Goal: Task Accomplishment & Management: Manage account settings

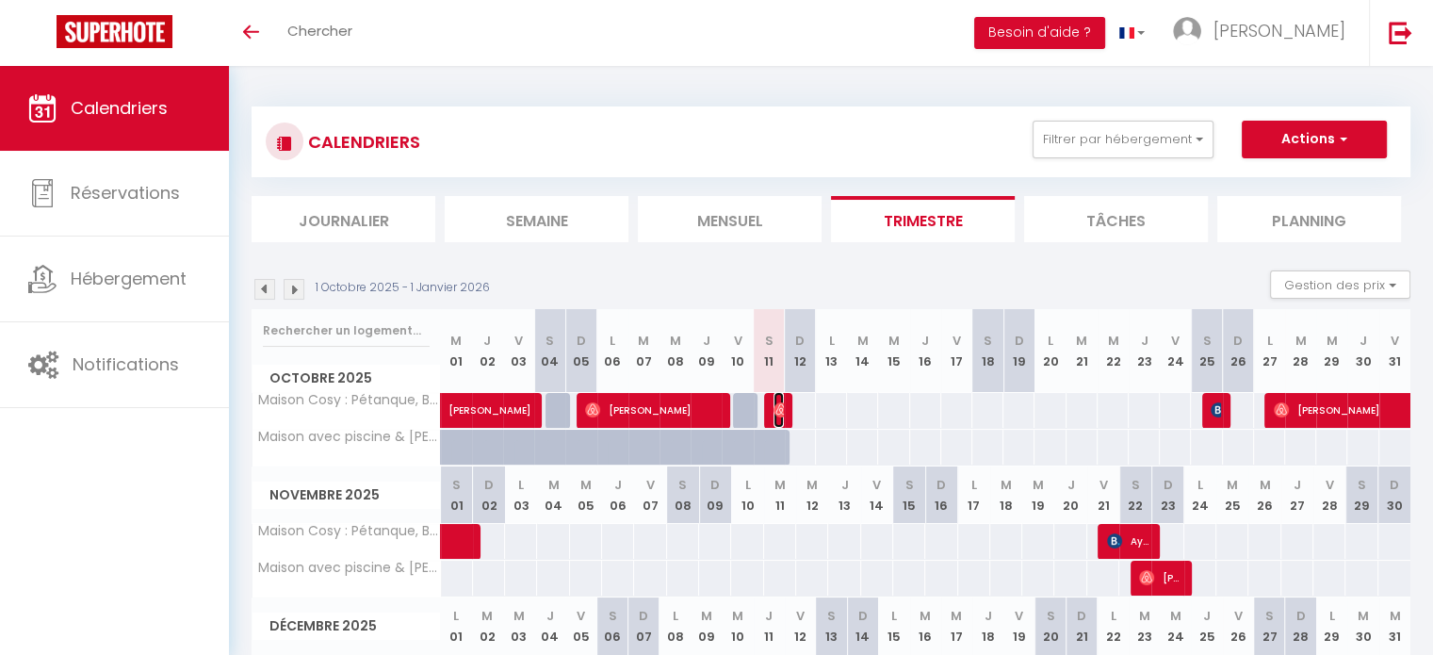
click at [780, 405] on img at bounding box center [780, 409] width 15 height 15
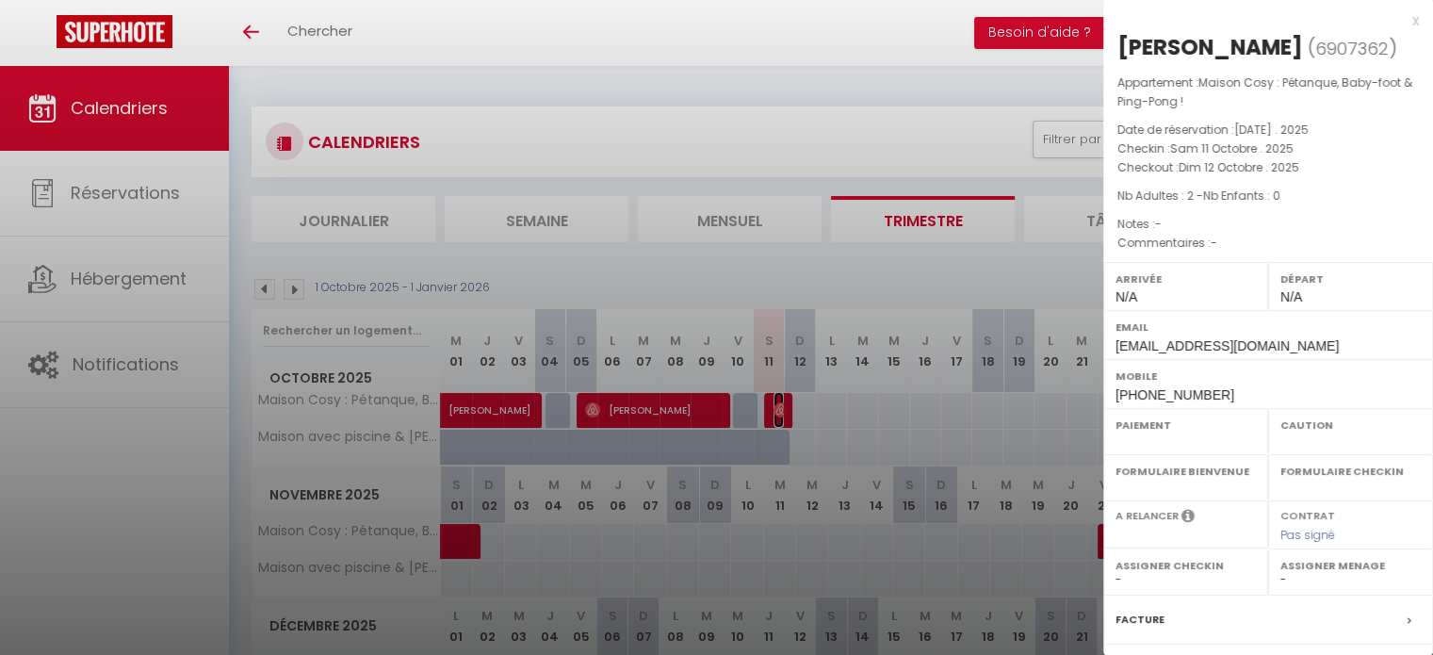
select select "OK"
select select "0"
select select "1"
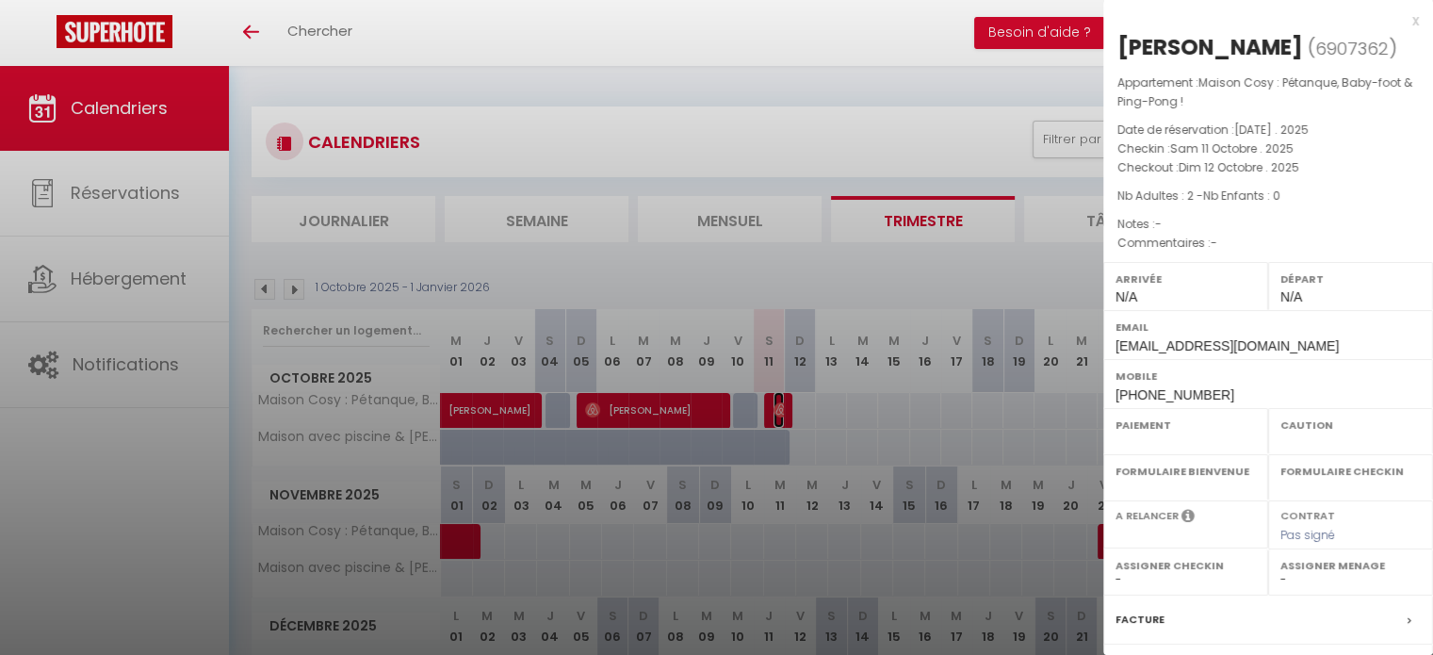
select select "27655"
select select "33972"
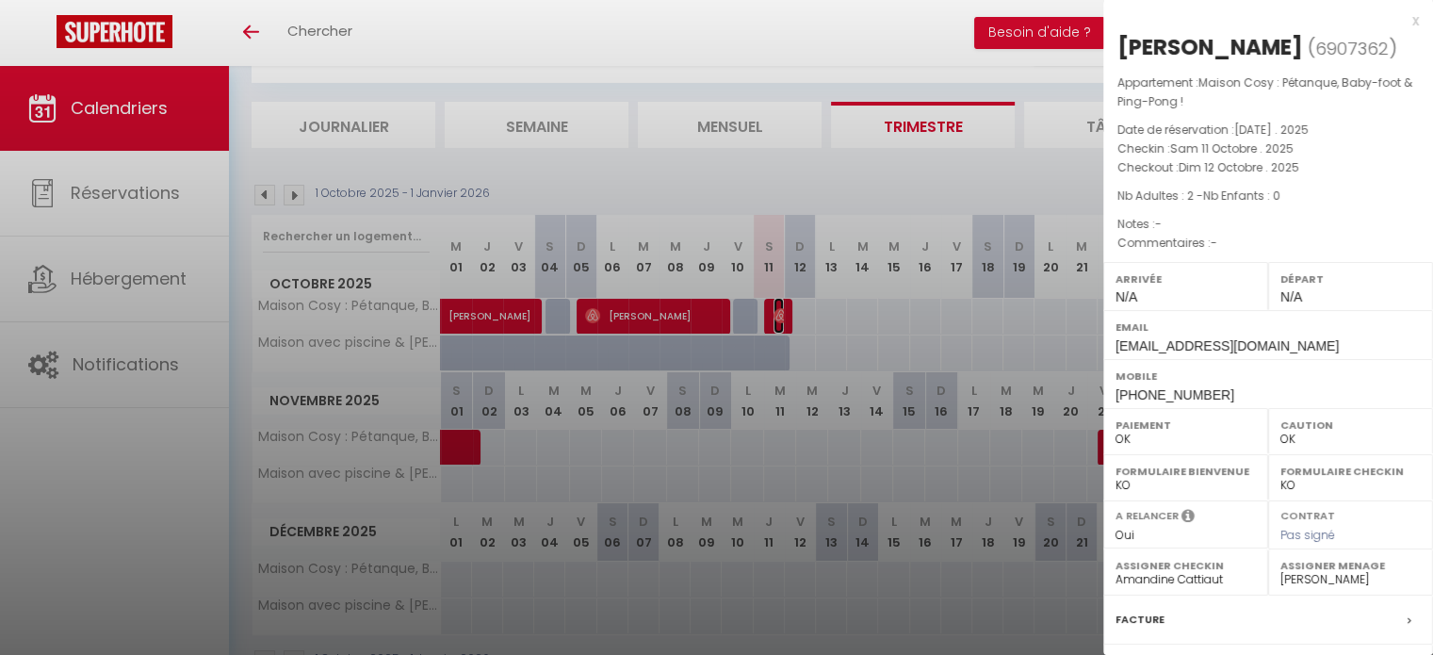
scroll to position [143, 0]
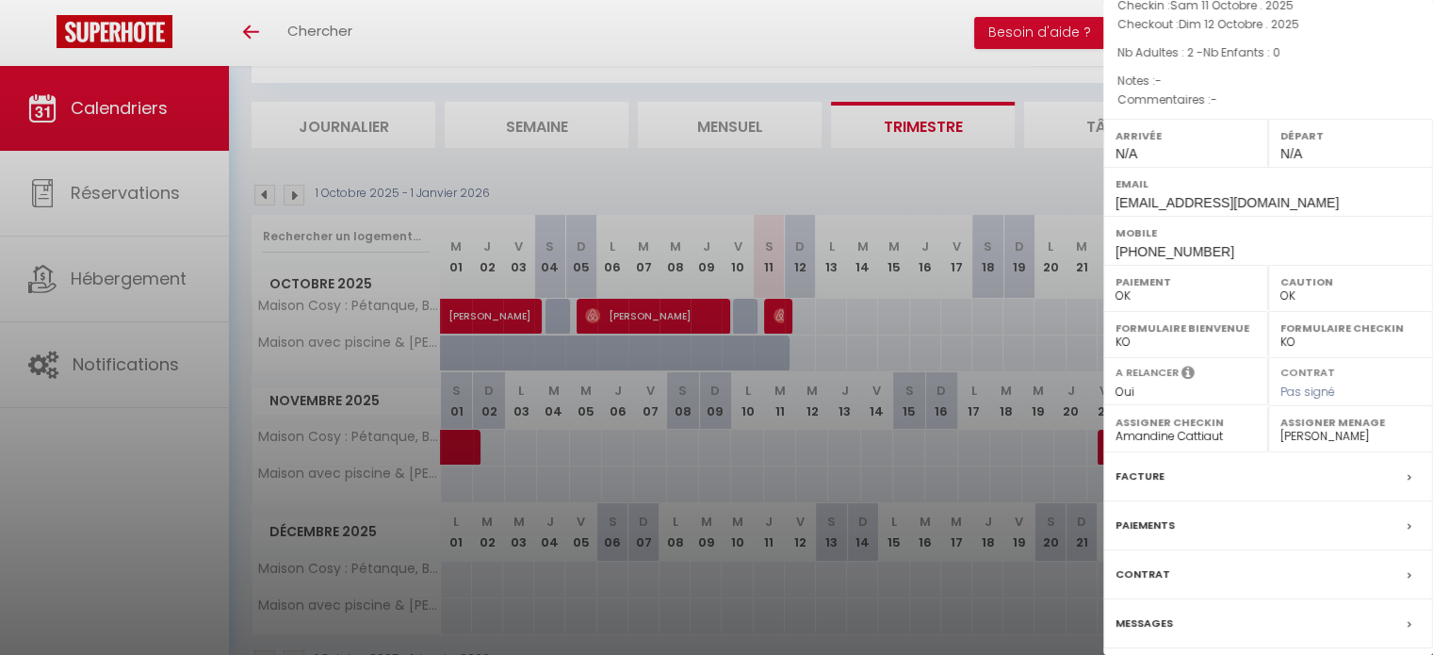
click at [1139, 623] on label "Messages" at bounding box center [1143, 623] width 57 height 20
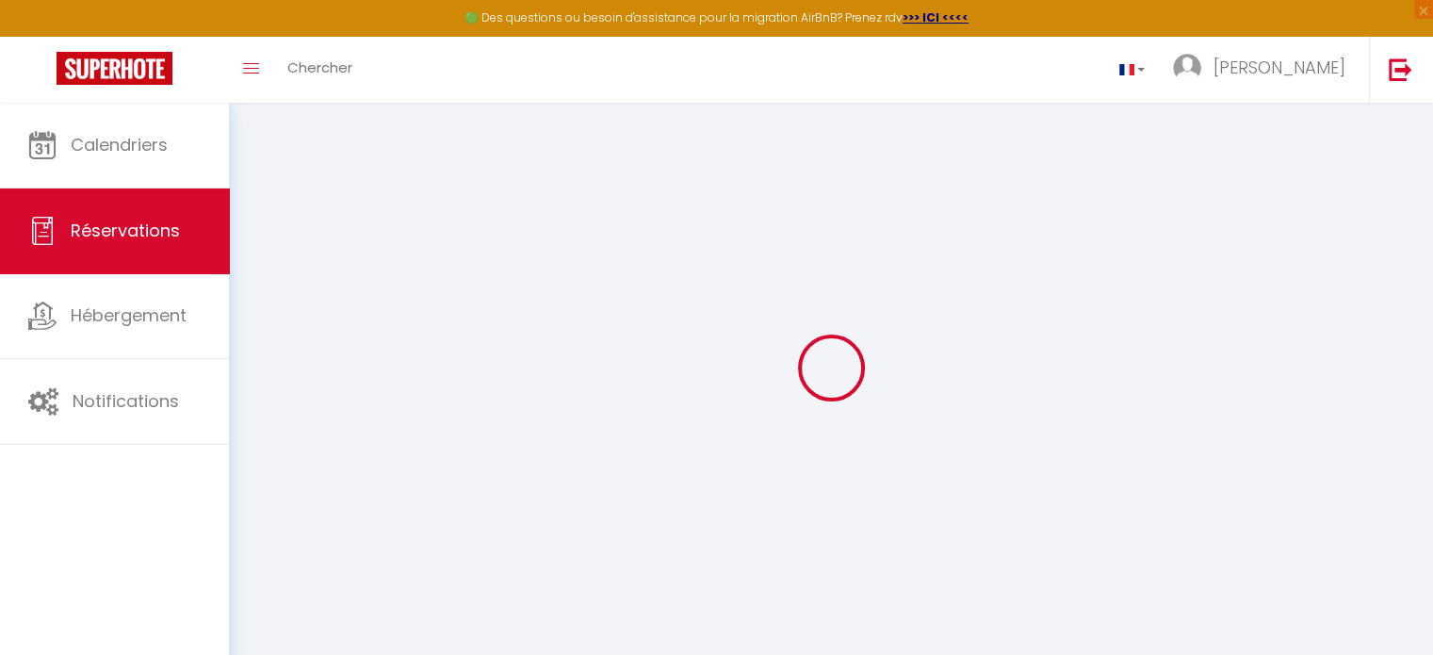
select select
checkbox input "false"
select select
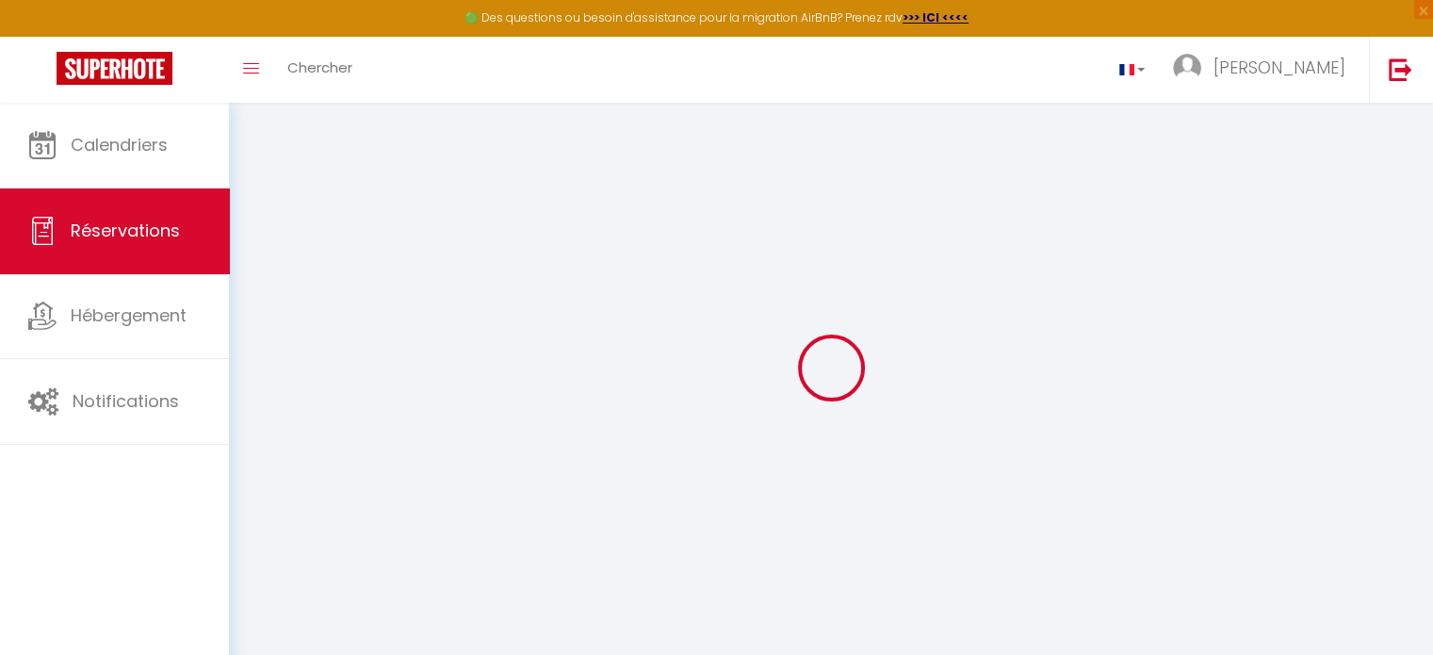
select select
checkbox input "false"
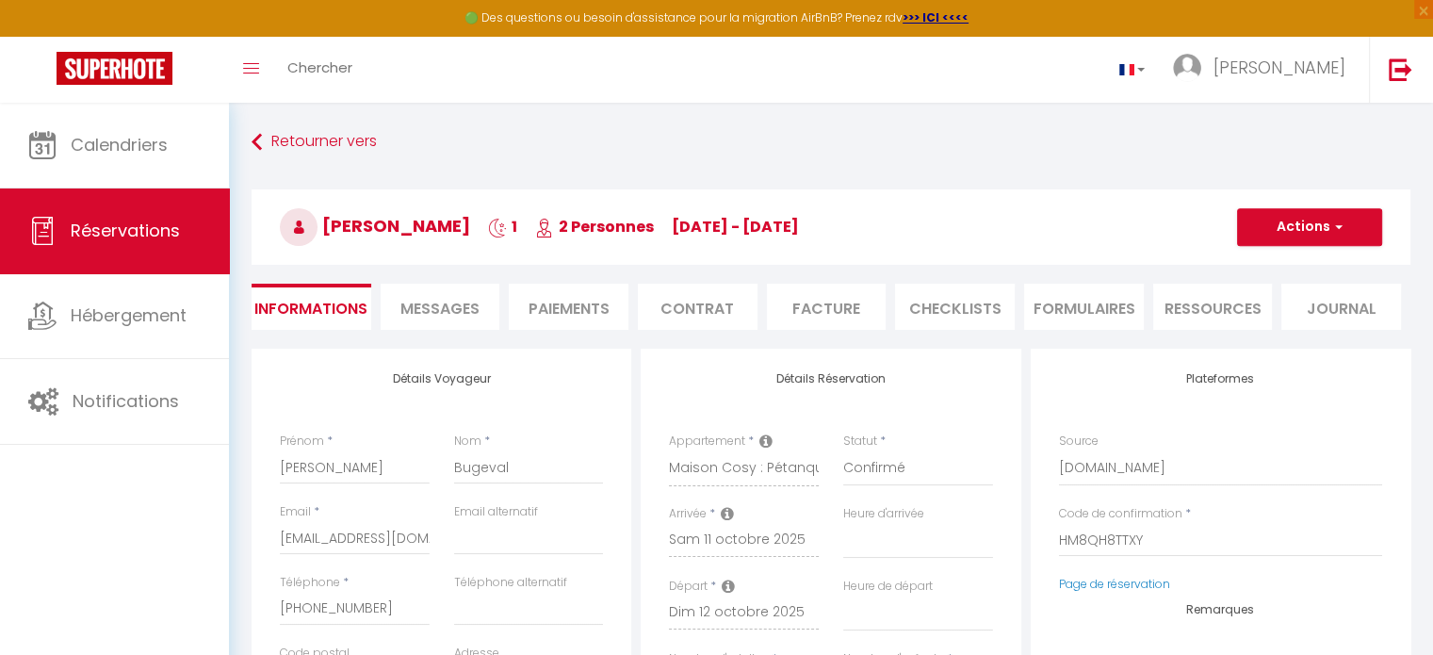
select select
checkbox input "false"
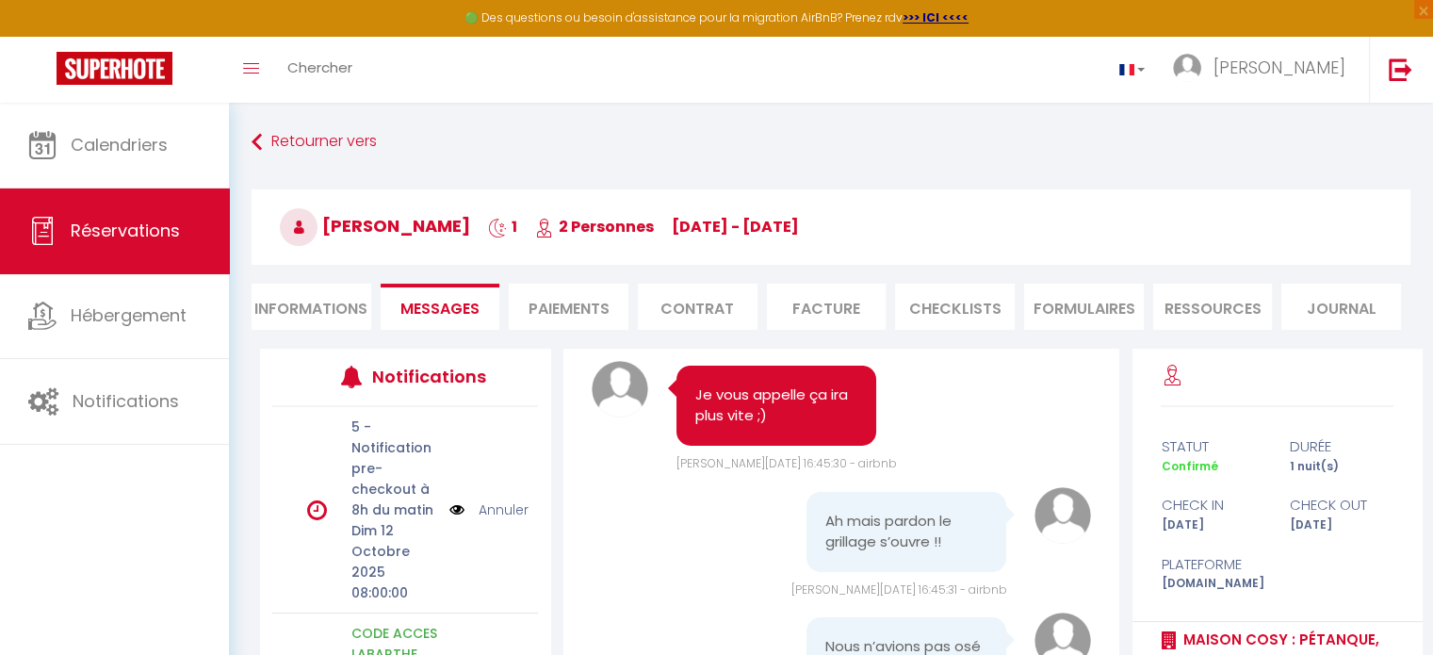
scroll to position [21083, 0]
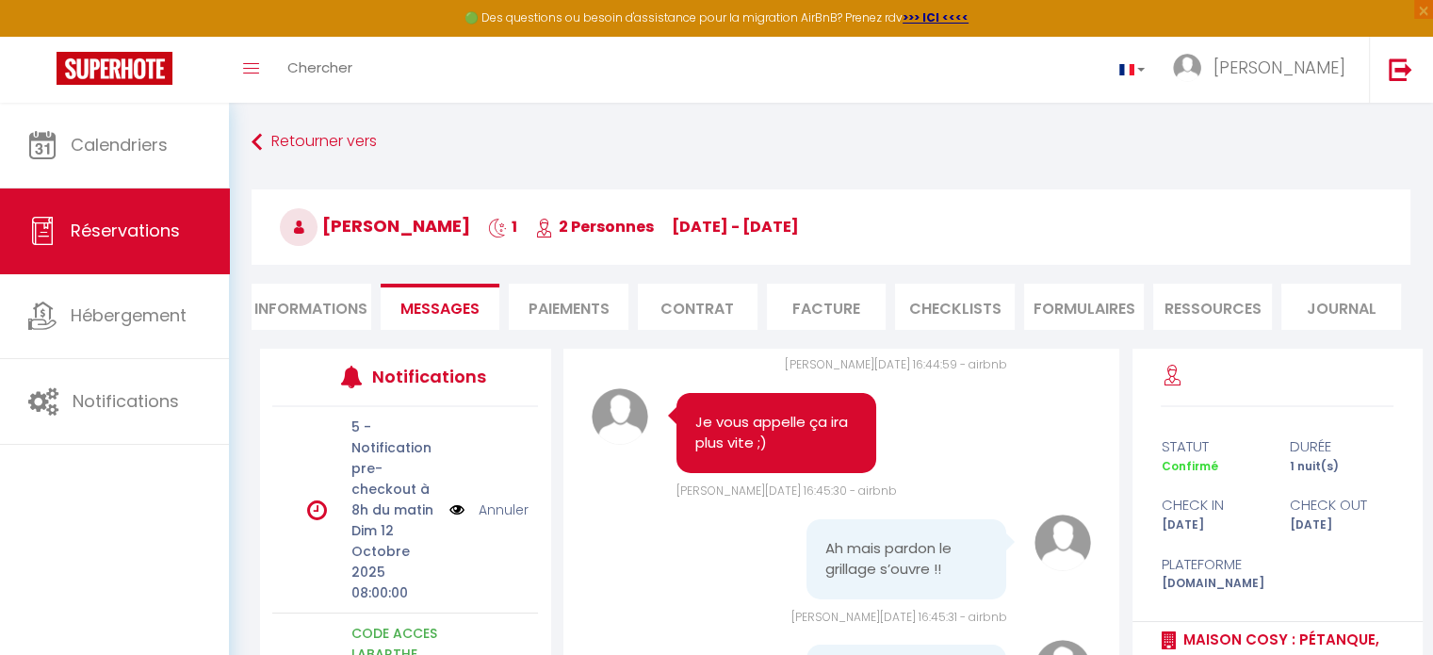
click at [559, 302] on li "Paiements" at bounding box center [569, 307] width 120 height 46
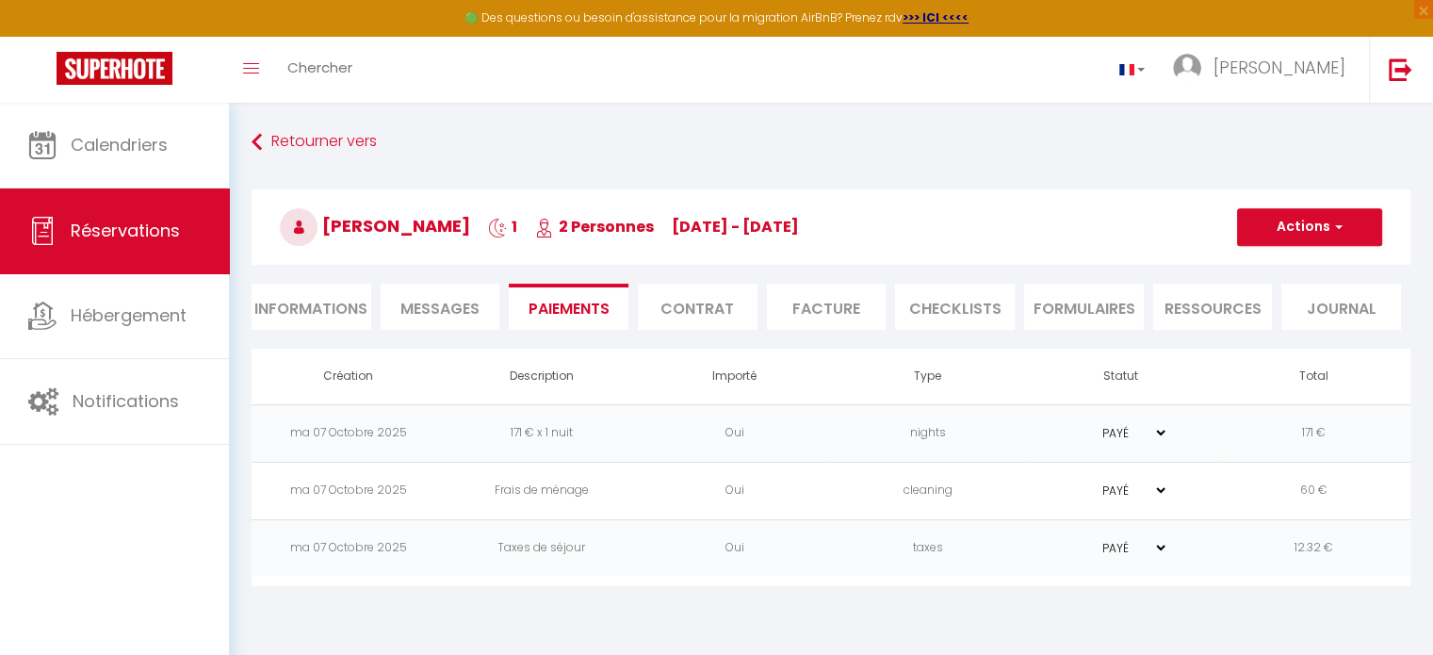
click at [322, 311] on li "Informations" at bounding box center [311, 307] width 120 height 46
select select
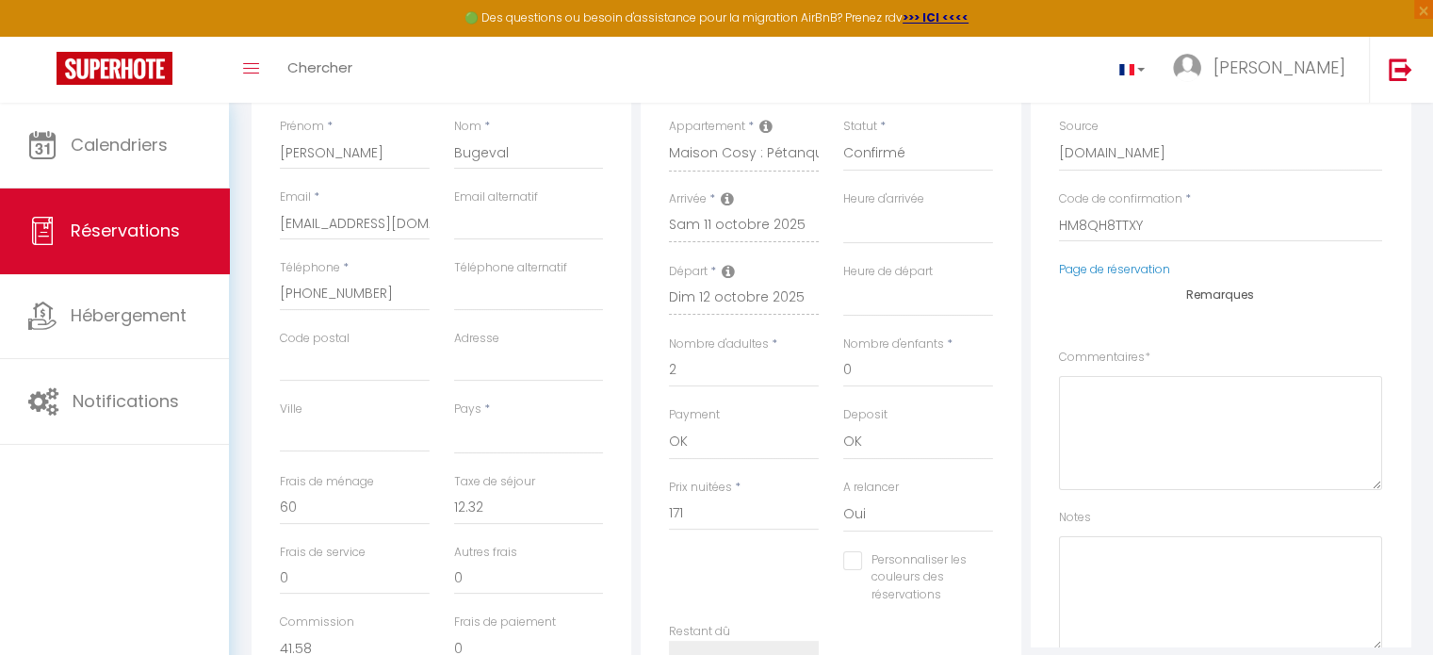
scroll to position [283, 0]
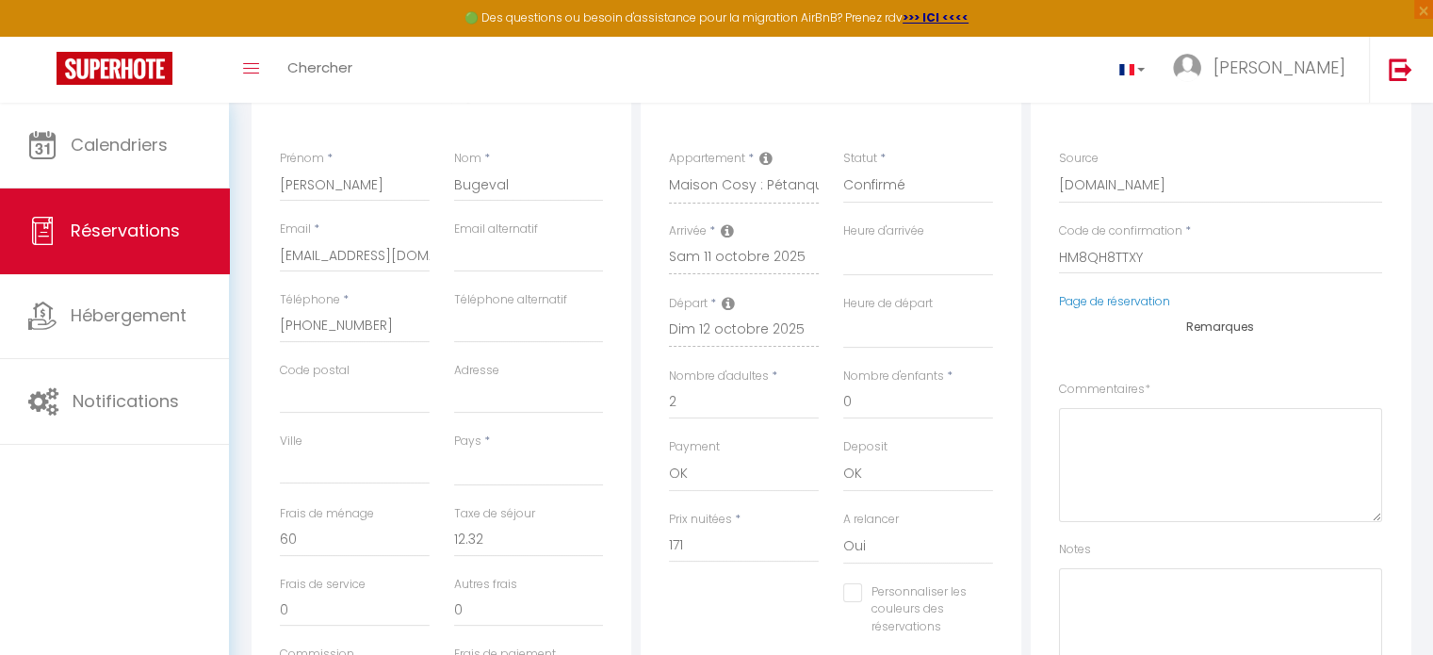
select select
checkbox input "false"
select select
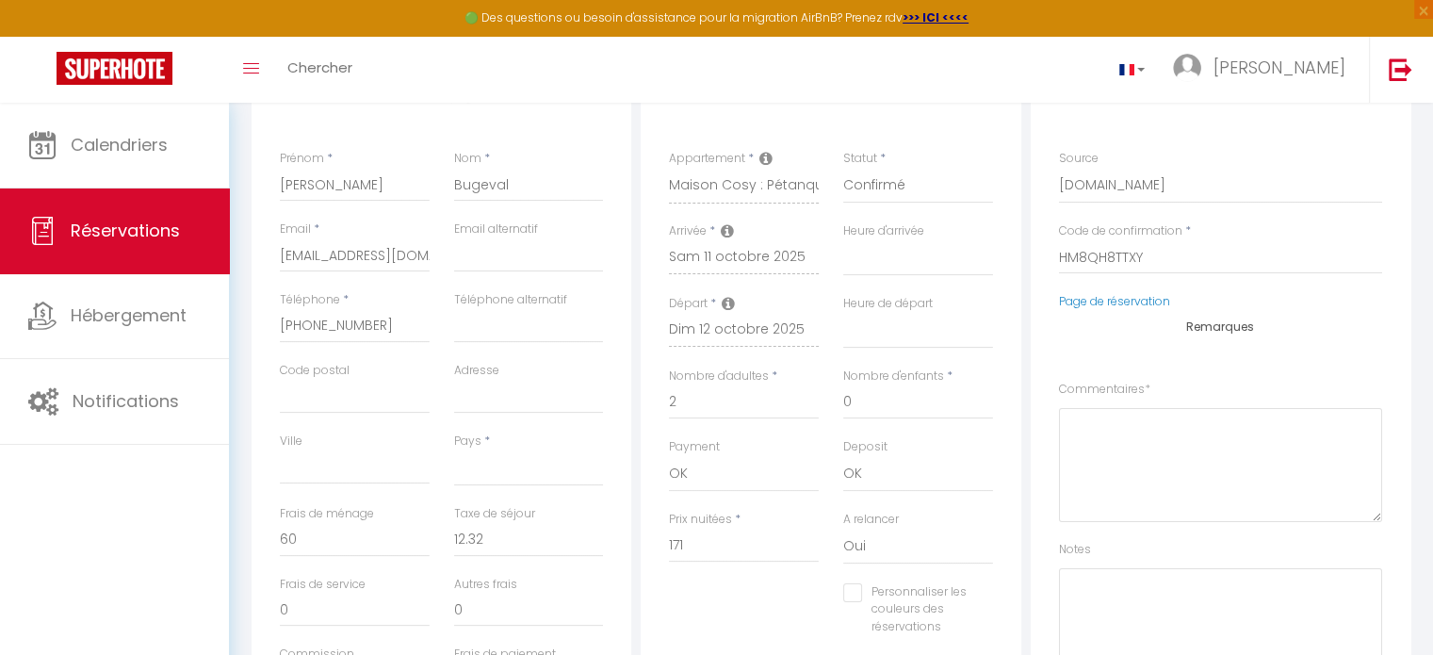
select select
checkbox input "false"
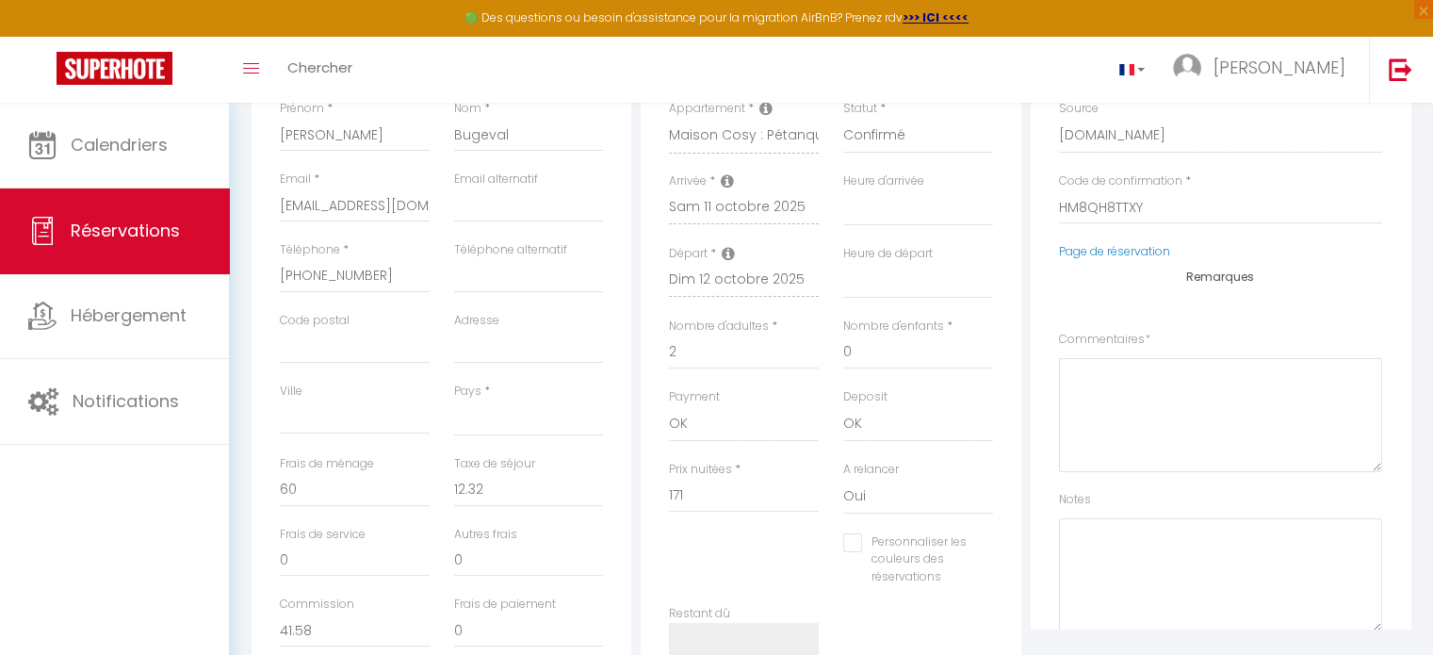
scroll to position [377, 0]
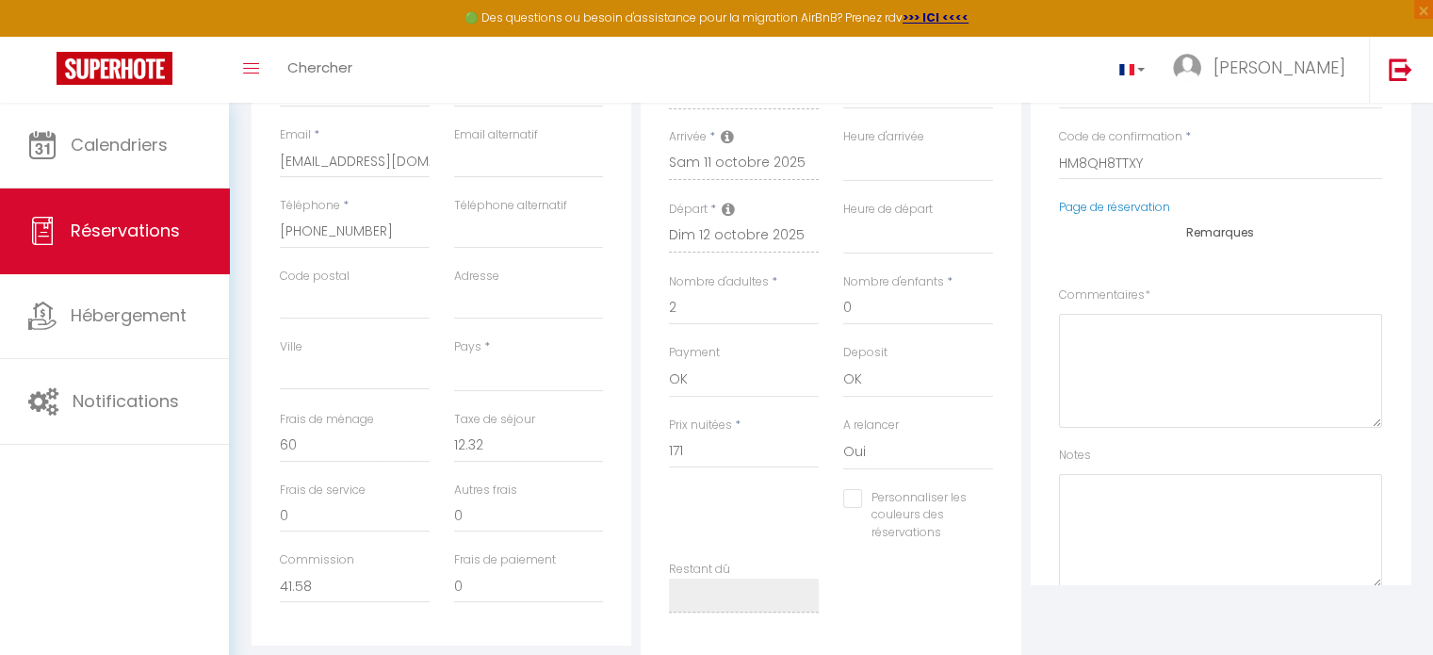
select select
checkbox input "false"
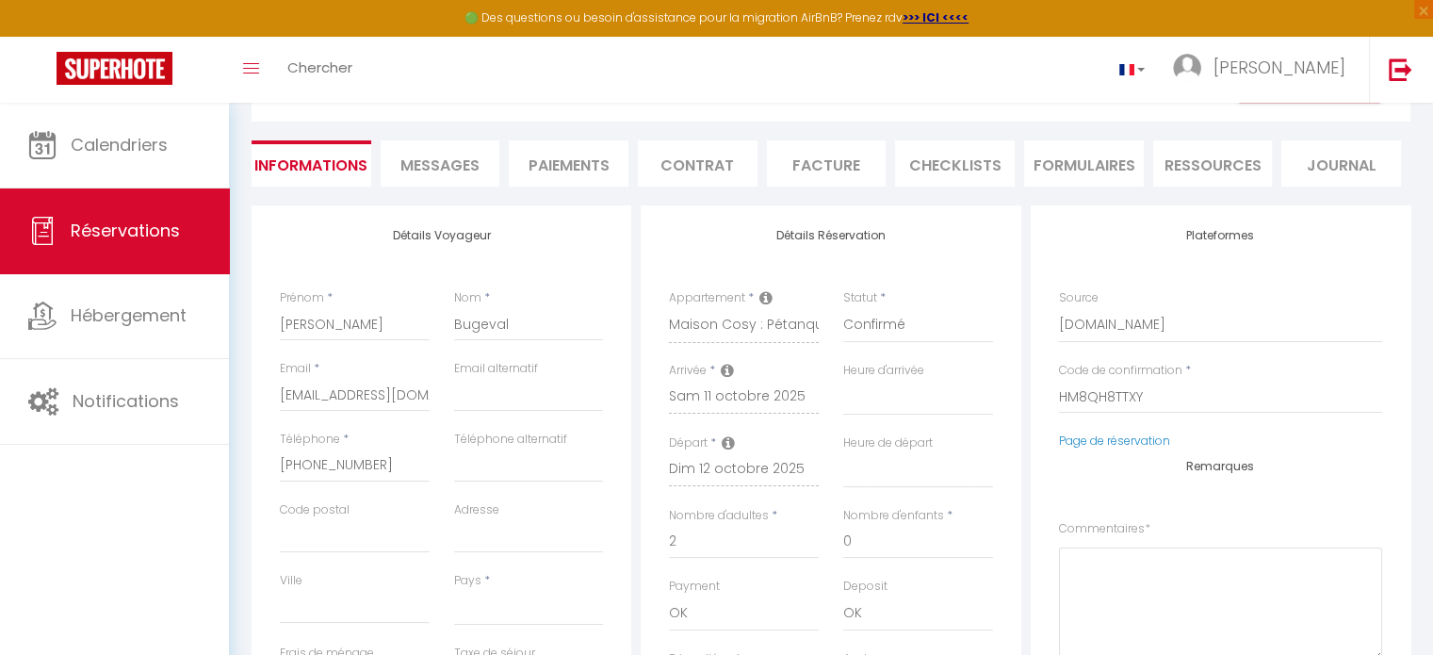
scroll to position [94, 0]
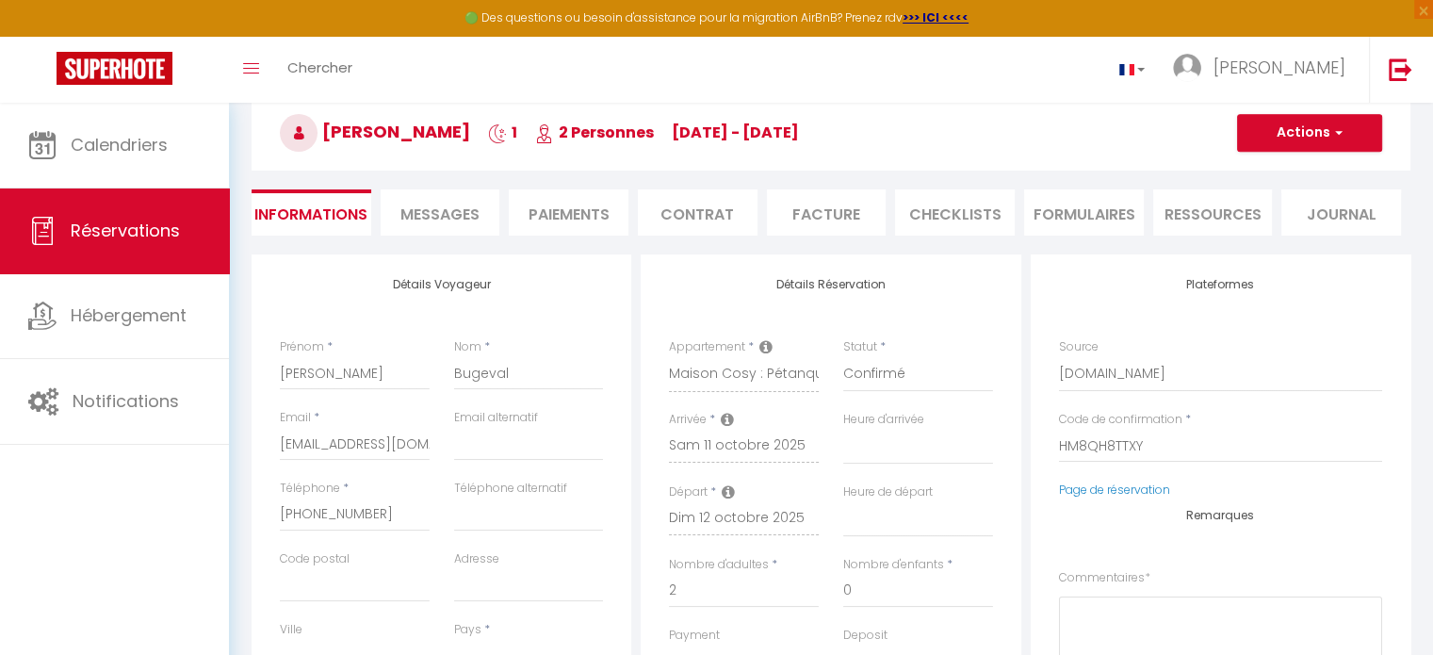
click at [588, 214] on li "Paiements" at bounding box center [569, 212] width 120 height 46
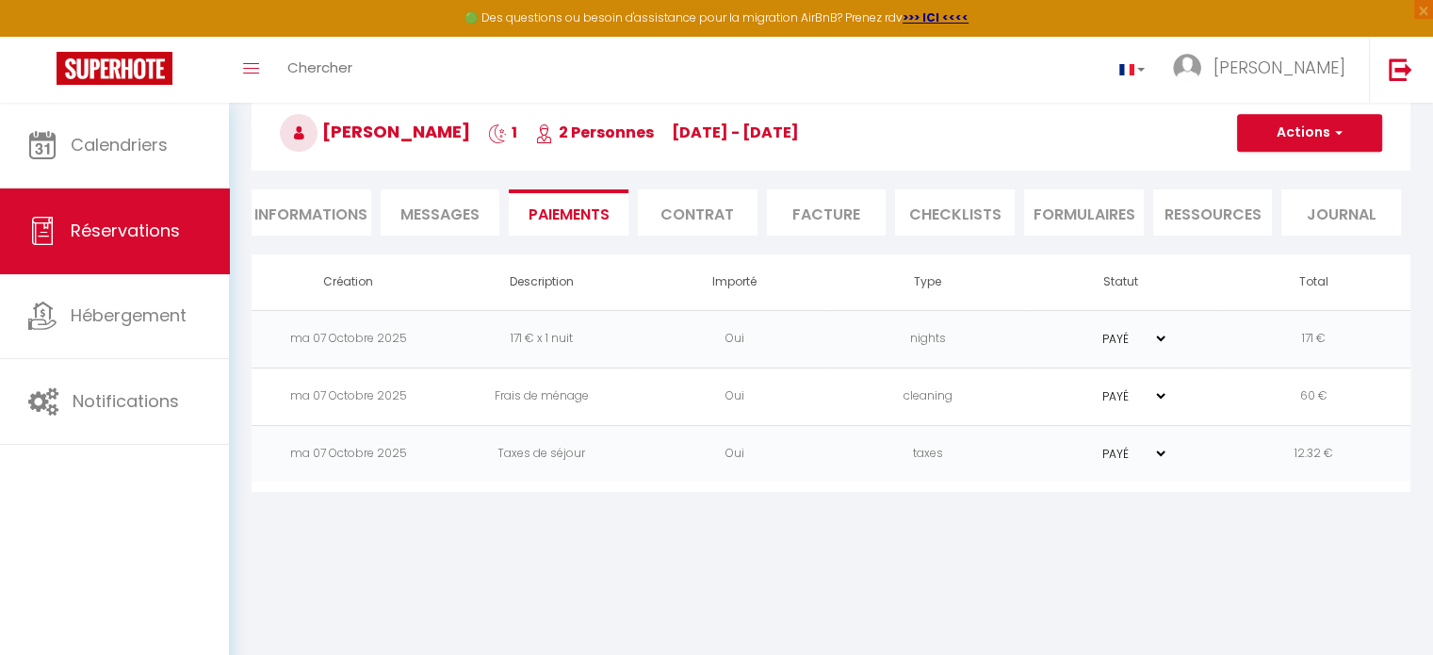
click at [669, 208] on li "Contrat" at bounding box center [698, 212] width 120 height 46
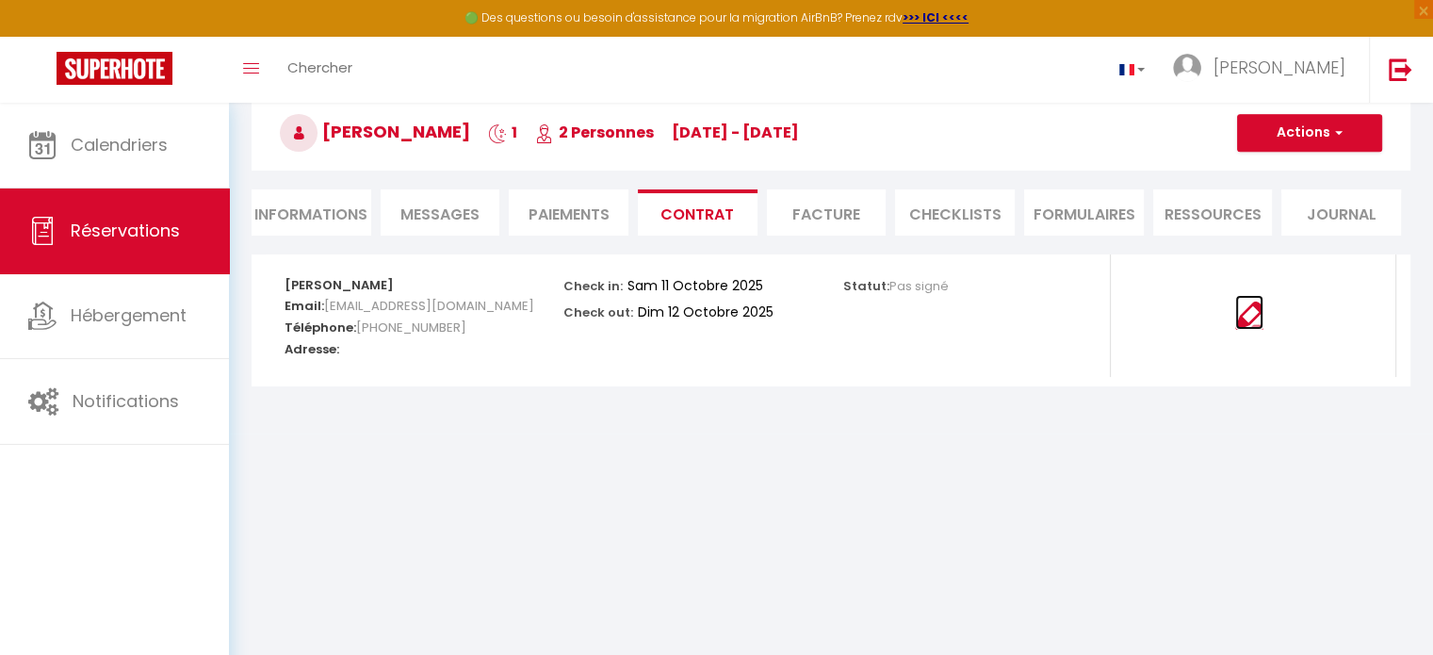
click at [1239, 316] on img at bounding box center [1249, 315] width 28 height 28
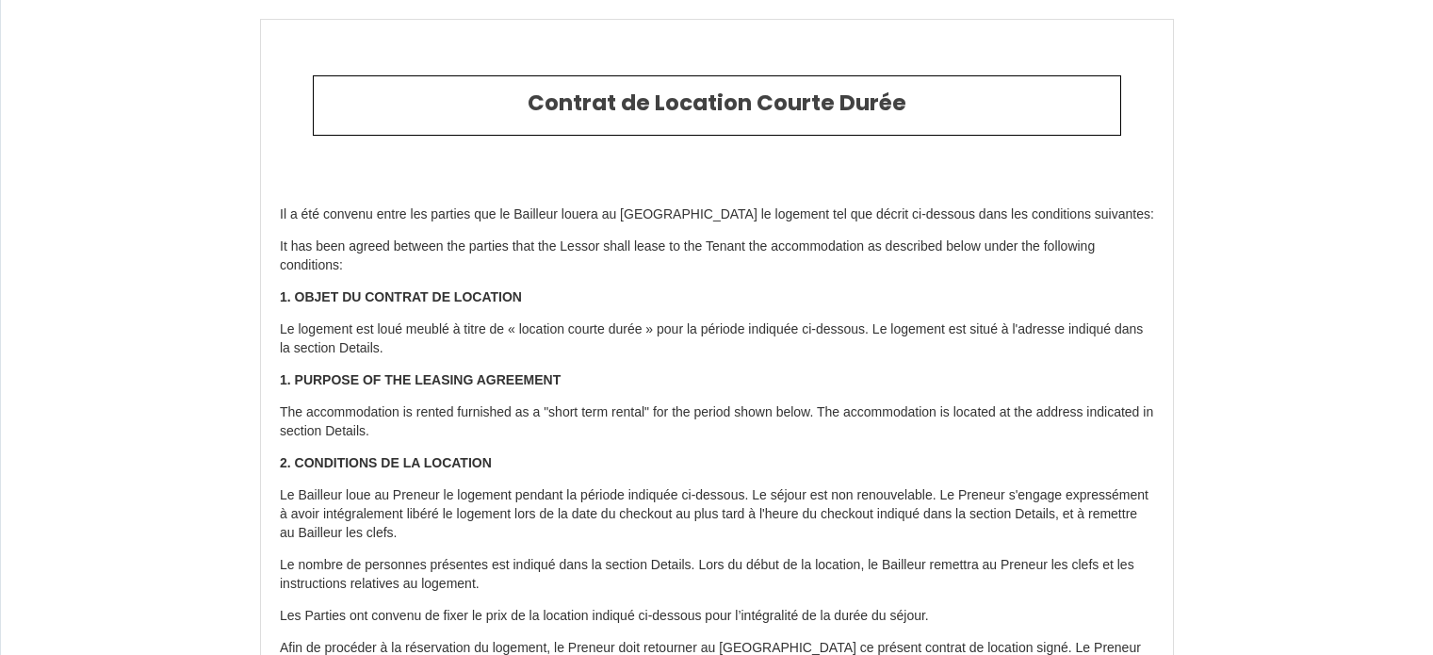
select select
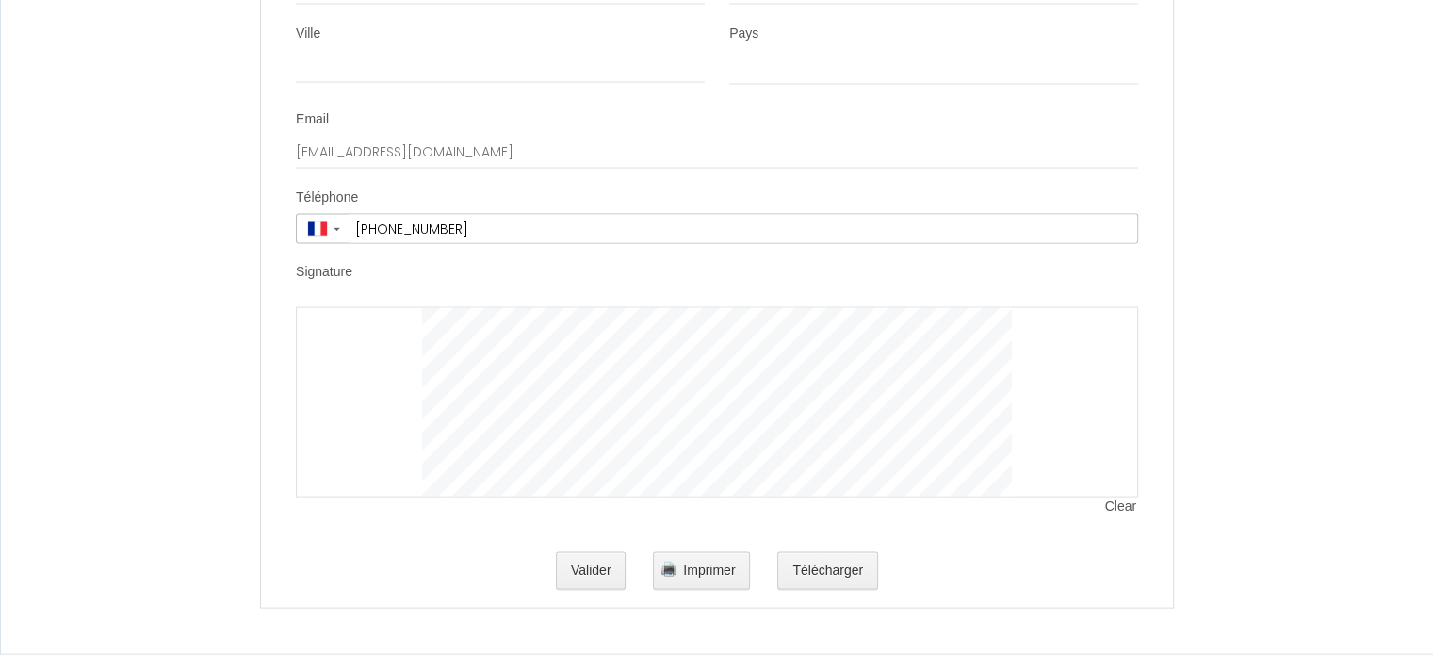
scroll to position [3817, 0]
